Goal: Transaction & Acquisition: Purchase product/service

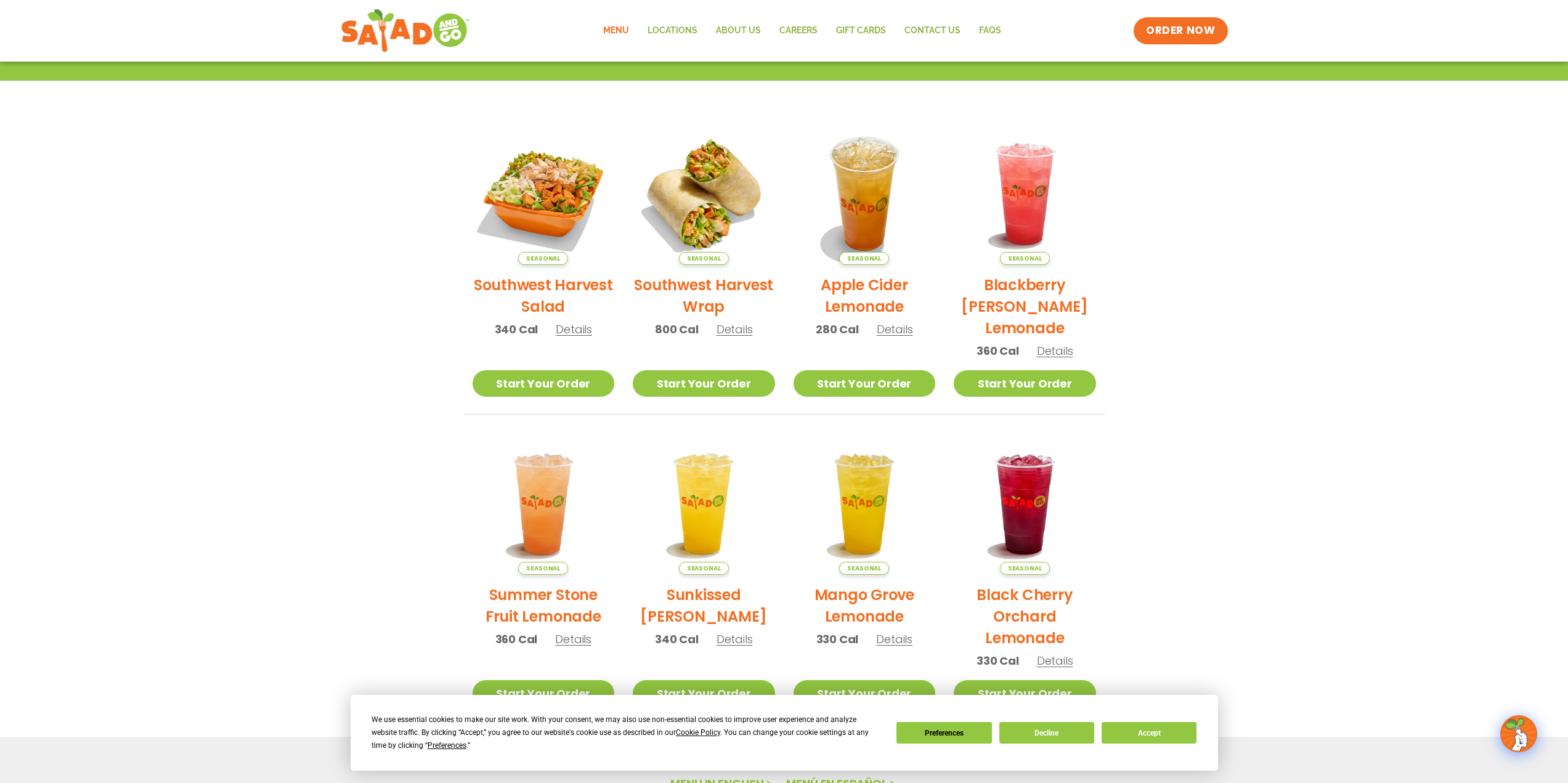
scroll to position [69, 0]
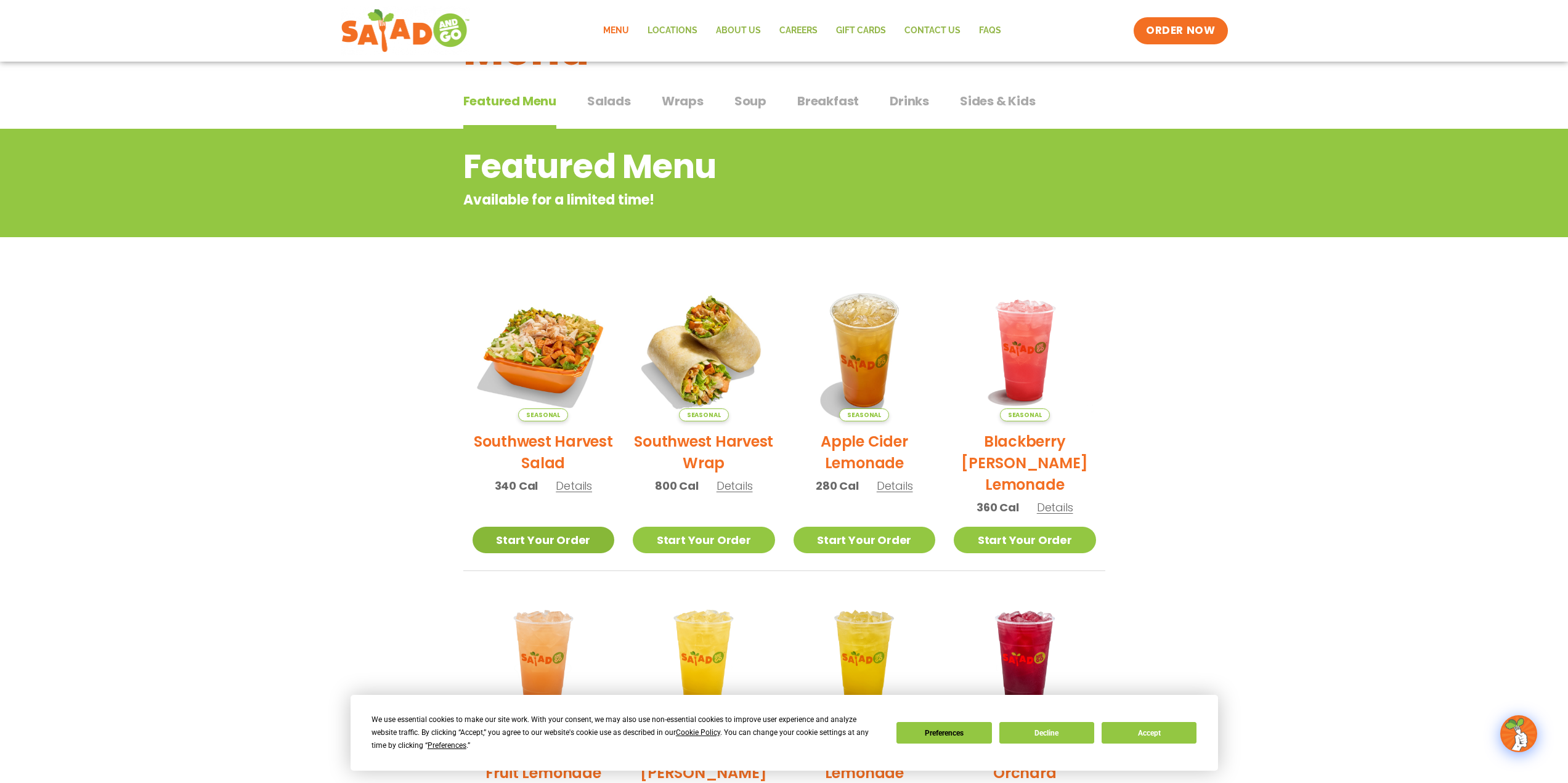
click at [540, 543] on link "Start Your Order" at bounding box center [543, 540] width 142 height 26
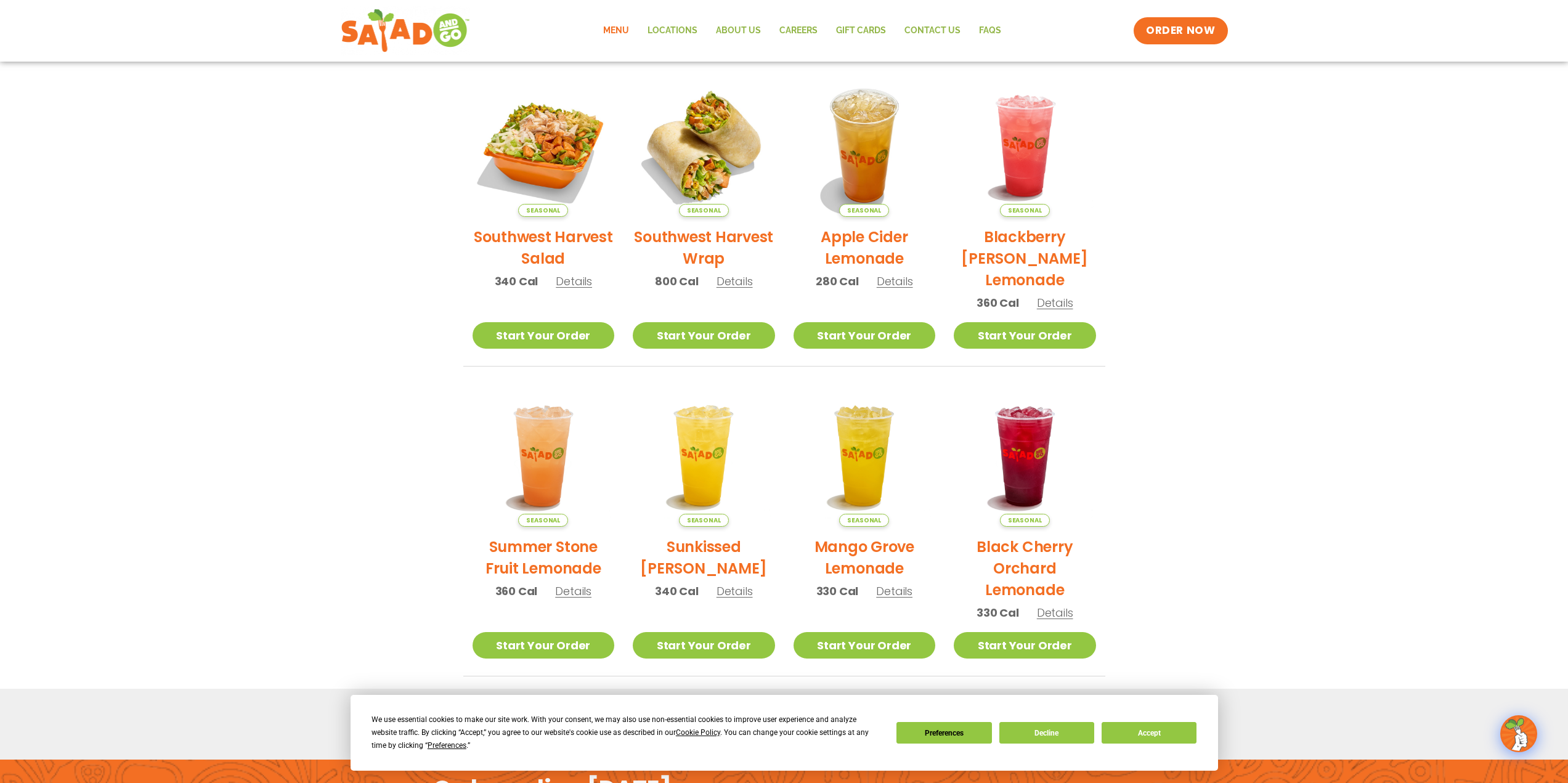
scroll to position [62, 0]
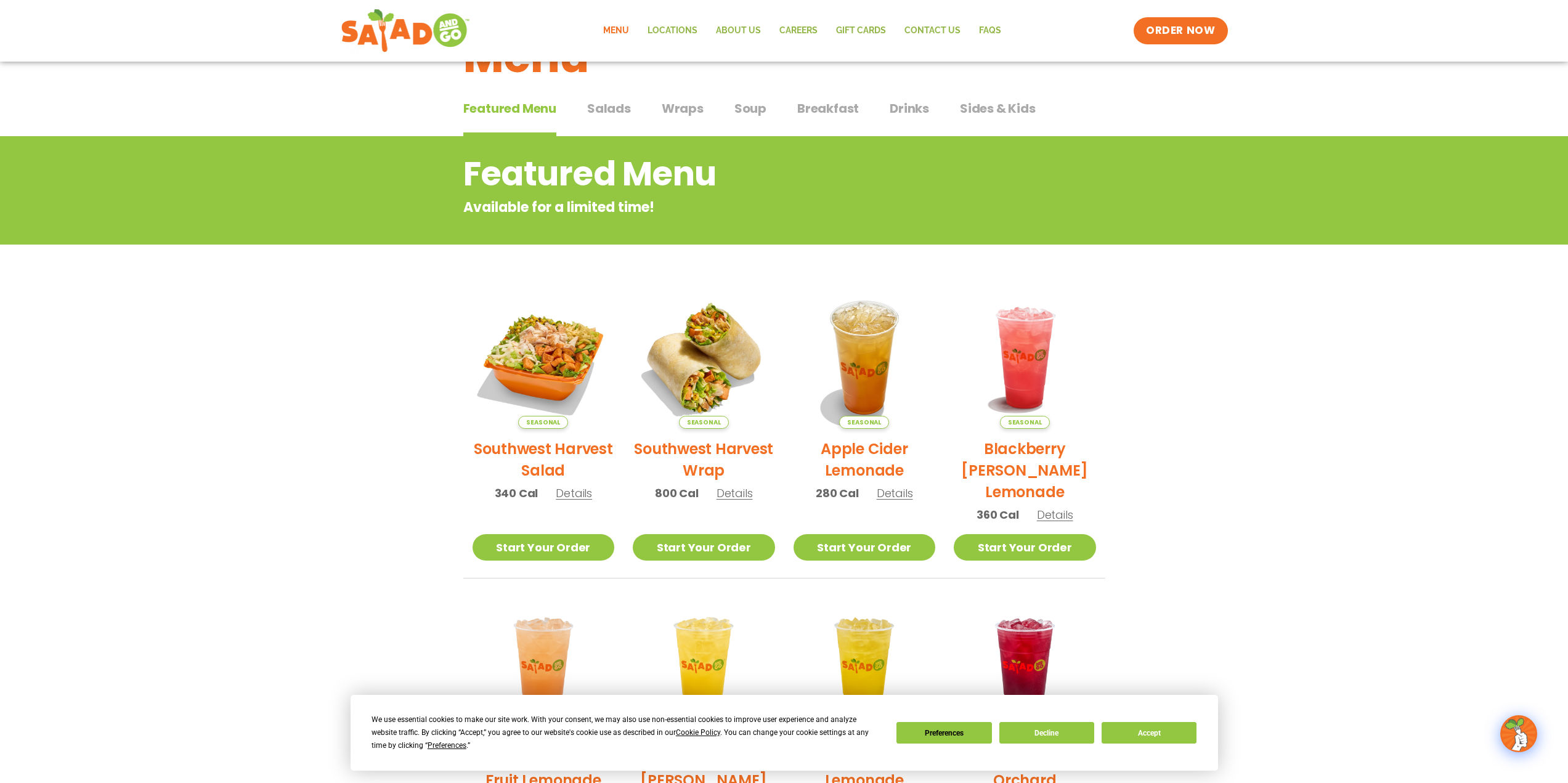
click at [618, 106] on span "Salads" at bounding box center [609, 108] width 44 height 19
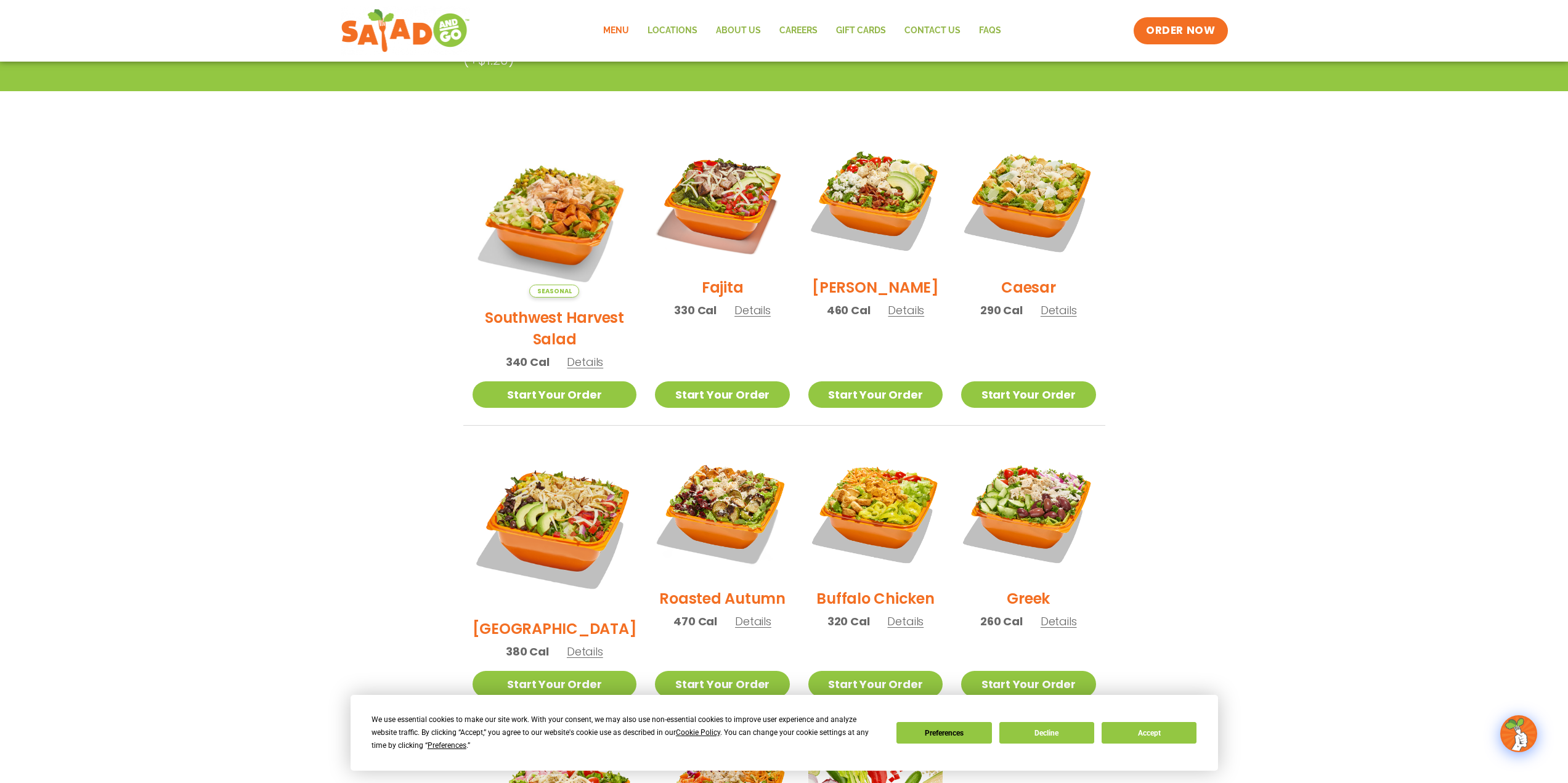
scroll to position [308, 0]
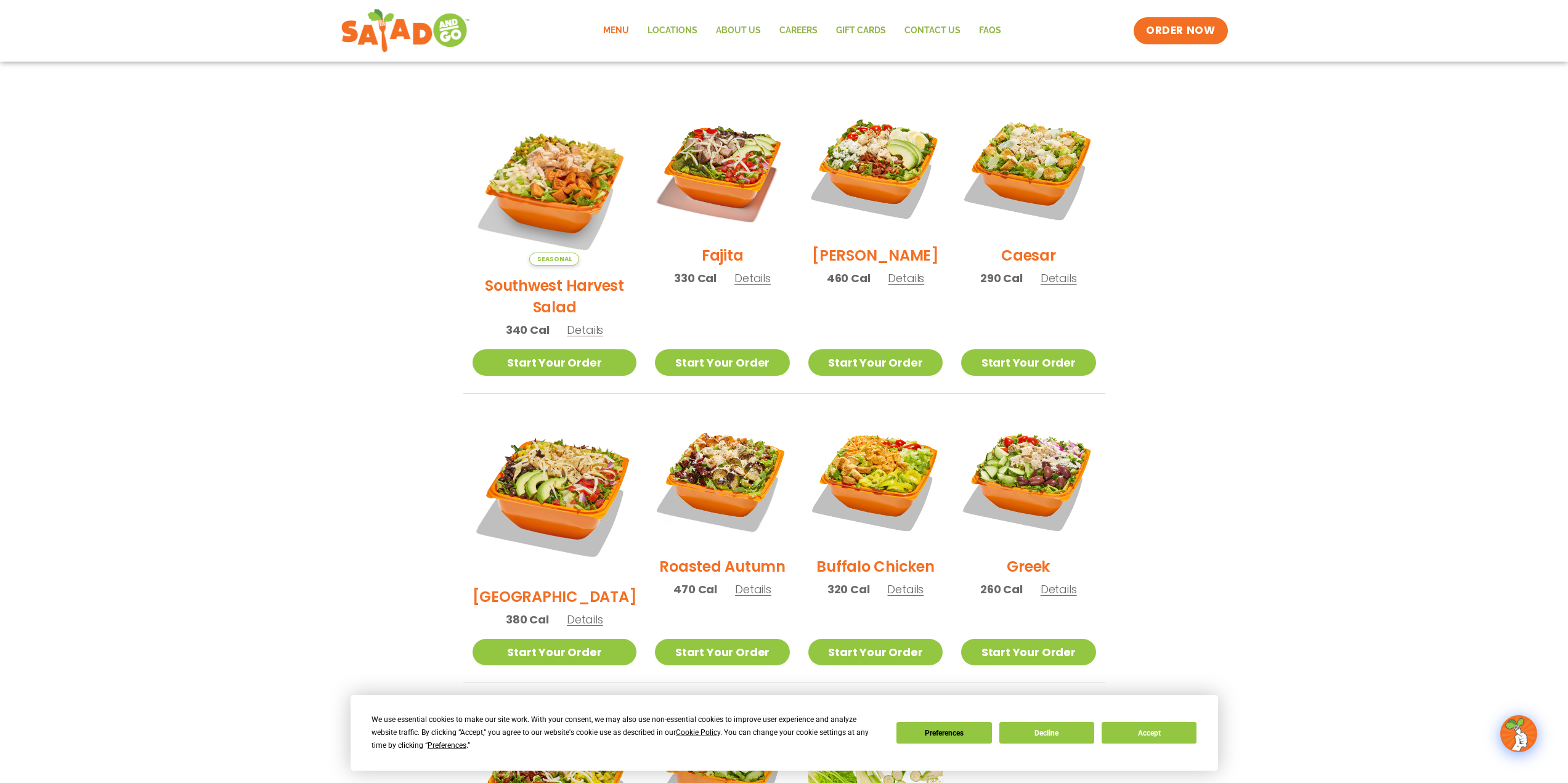
click at [832, 581] on span "320 Cal" at bounding box center [848, 589] width 42 height 17
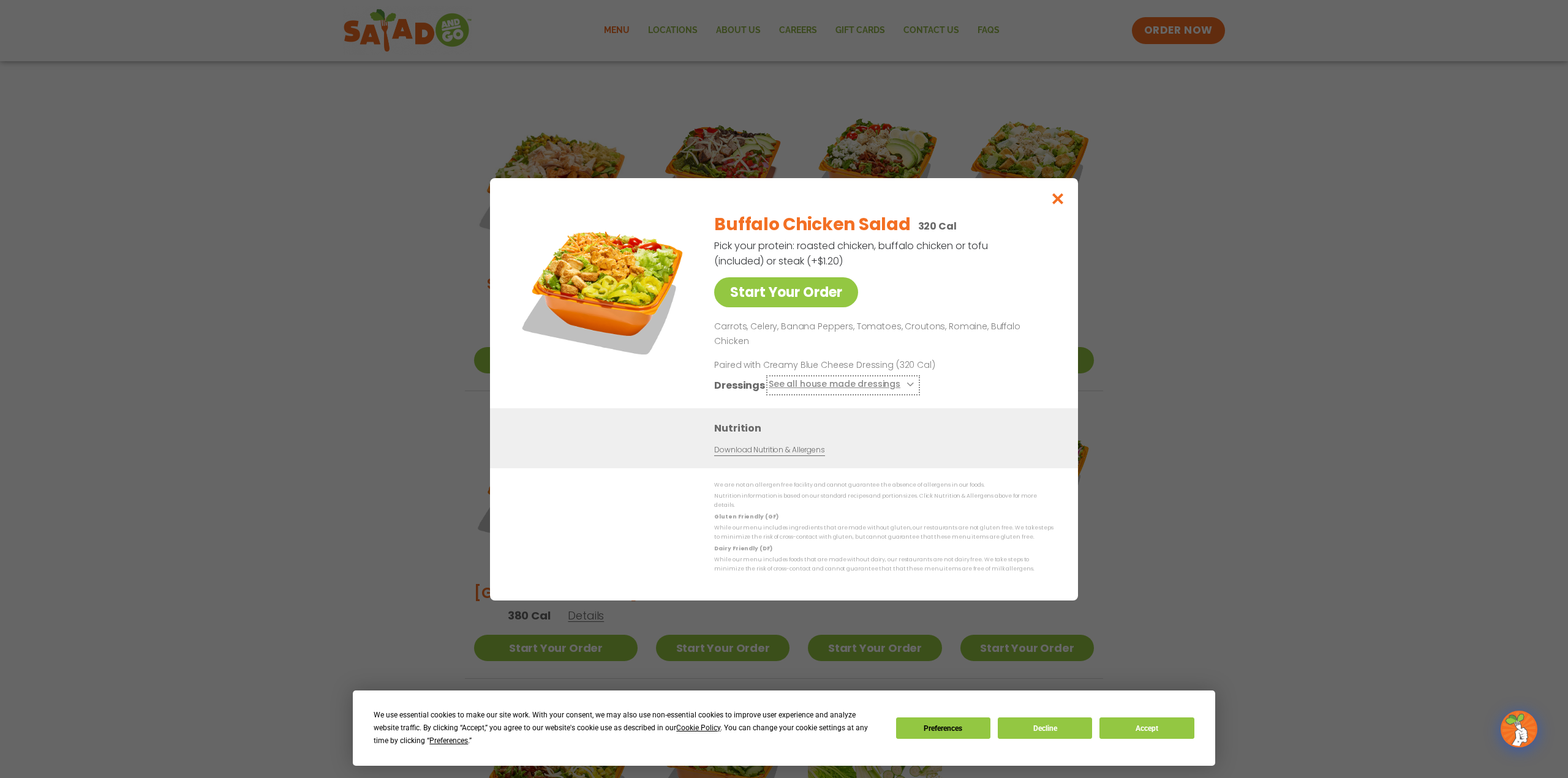
click at [907, 382] on icon at bounding box center [909, 384] width 5 height 5
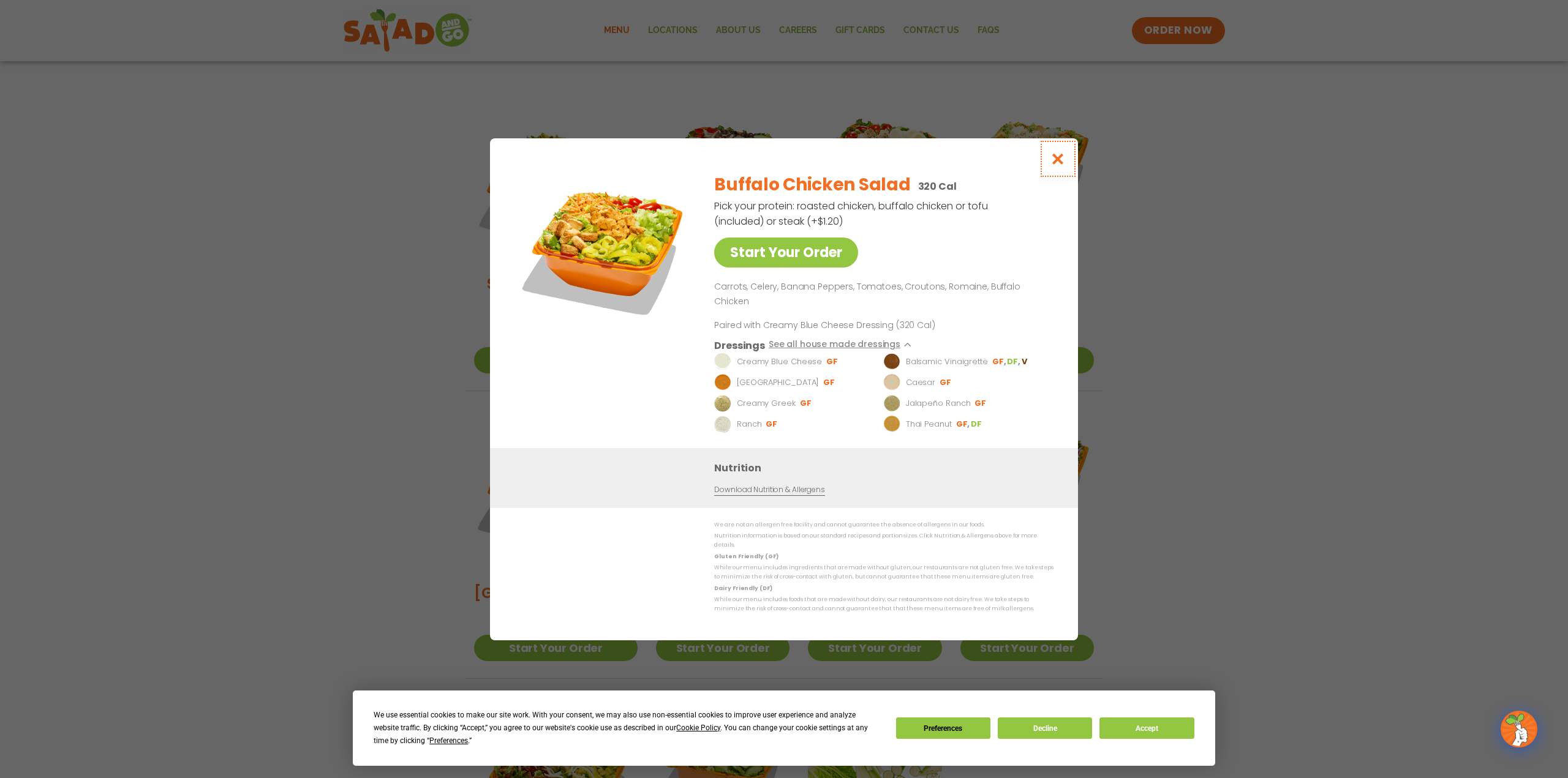
click at [1059, 166] on icon "Close modal" at bounding box center [1058, 159] width 16 height 13
